Goal: Information Seeking & Learning: Learn about a topic

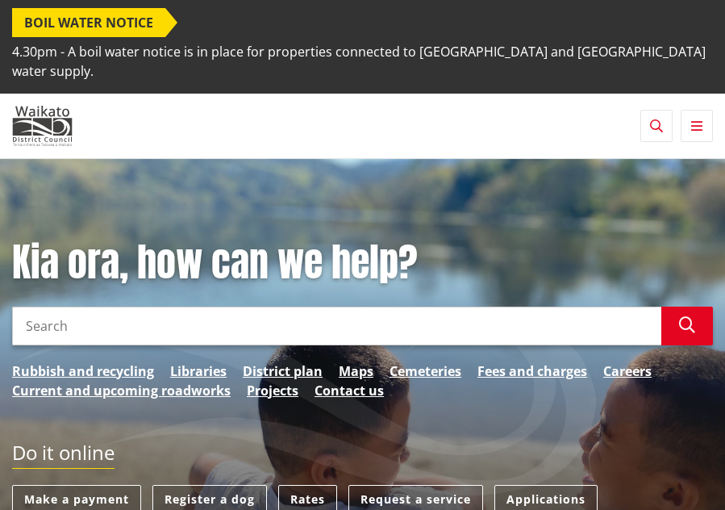
click at [698, 119] on icon "button" at bounding box center [696, 125] width 11 height 13
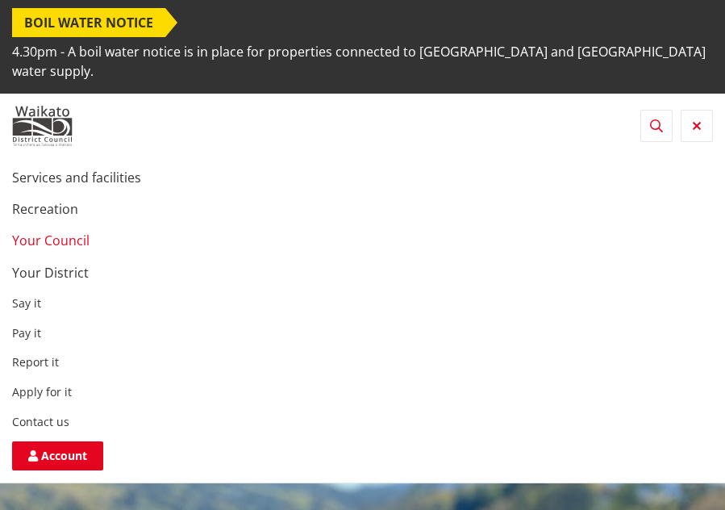
click at [43, 231] on link "Your Council" at bounding box center [50, 240] width 77 height 18
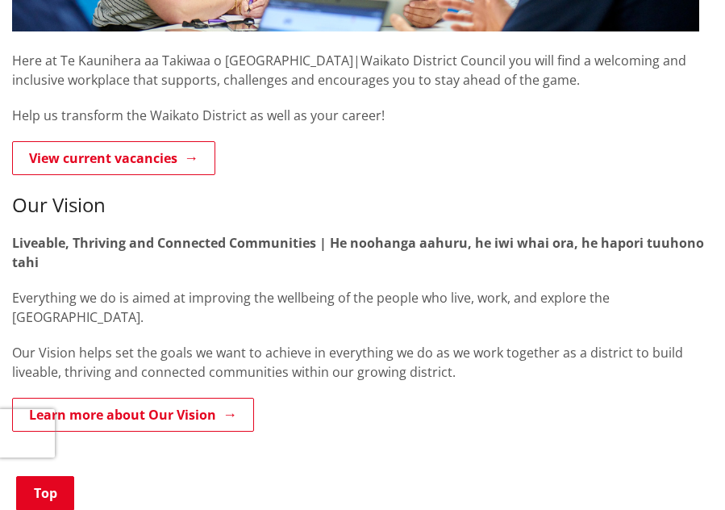
scroll to position [565, 0]
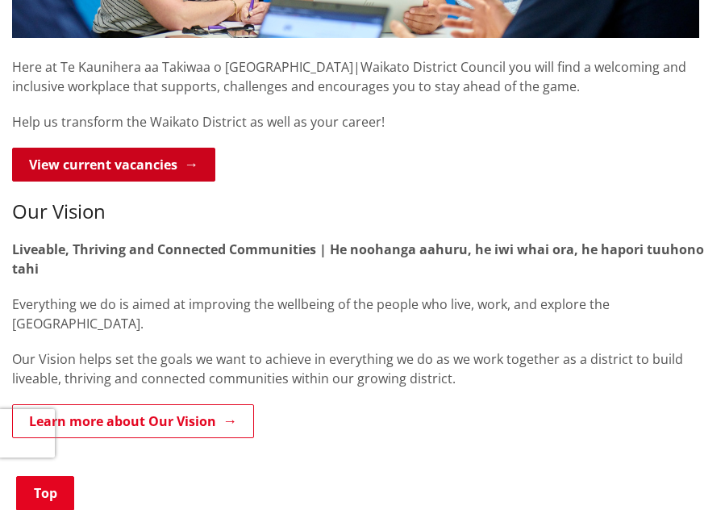
click at [56, 148] on link "View current vacancies" at bounding box center [113, 165] width 203 height 34
